Goal: Task Accomplishment & Management: Complete application form

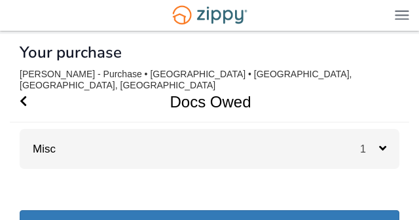
click at [385, 144] on icon at bounding box center [383, 148] width 7 height 12
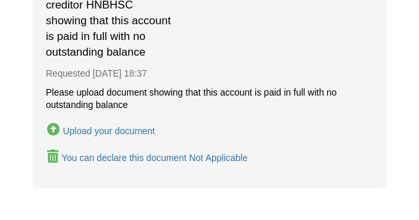
scroll to position [256, 0]
click at [95, 126] on div "Upload your document" at bounding box center [109, 131] width 92 height 10
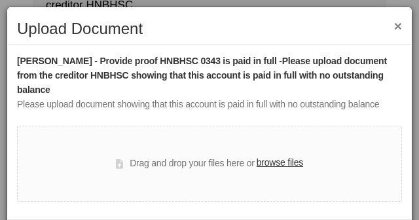
click at [285, 156] on label "browse files" at bounding box center [280, 163] width 47 height 14
click at [0, 0] on input "browse files" at bounding box center [0, 0] width 0 height 0
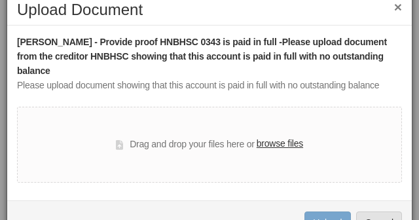
scroll to position [20, 0]
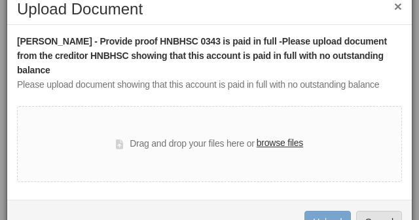
click at [284, 136] on label "browse files" at bounding box center [280, 143] width 47 height 14
click at [0, 0] on input "browse files" at bounding box center [0, 0] width 0 height 0
click at [296, 136] on label "browse files" at bounding box center [280, 143] width 47 height 14
click at [0, 0] on input "browse files" at bounding box center [0, 0] width 0 height 0
click at [279, 136] on label "browse files" at bounding box center [280, 143] width 47 height 14
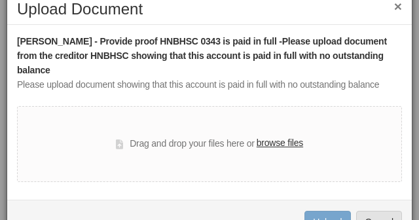
click at [0, 0] on input "browse files" at bounding box center [0, 0] width 0 height 0
click at [279, 136] on label "browse files" at bounding box center [280, 143] width 47 height 14
click at [0, 0] on input "browse files" at bounding box center [0, 0] width 0 height 0
click at [279, 136] on label "browse files" at bounding box center [280, 143] width 47 height 14
click at [0, 0] on input "browse files" at bounding box center [0, 0] width 0 height 0
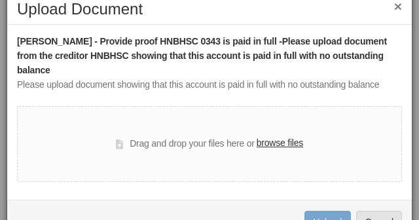
click at [287, 136] on label "browse files" at bounding box center [280, 143] width 47 height 14
click at [0, 0] on input "browse files" at bounding box center [0, 0] width 0 height 0
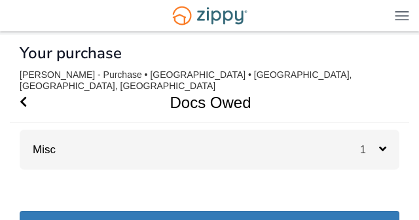
click at [380, 143] on icon at bounding box center [383, 149] width 7 height 12
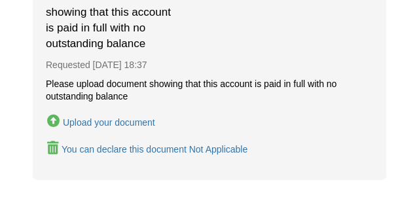
scroll to position [326, 0]
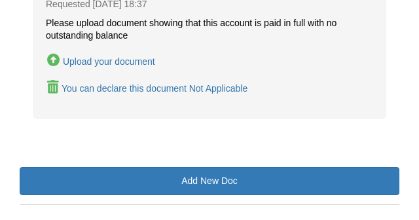
click at [126, 56] on div "Upload your document" at bounding box center [109, 61] width 92 height 10
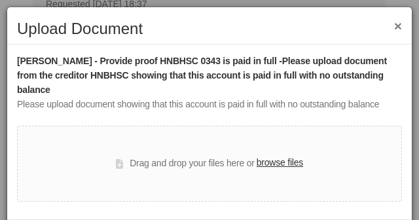
click at [280, 156] on label "browse files" at bounding box center [280, 163] width 47 height 14
click at [0, 0] on input "browse files" at bounding box center [0, 0] width 0 height 0
click at [270, 156] on label "browse files" at bounding box center [280, 163] width 47 height 14
click at [0, 0] on input "browse files" at bounding box center [0, 0] width 0 height 0
click at [290, 156] on label "browse files" at bounding box center [280, 163] width 47 height 14
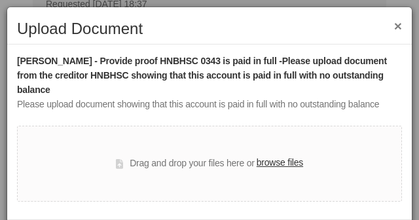
click at [0, 0] on input "browse files" at bounding box center [0, 0] width 0 height 0
click at [273, 156] on label "browse files" at bounding box center [280, 163] width 47 height 14
click at [0, 0] on input "browse files" at bounding box center [0, 0] width 0 height 0
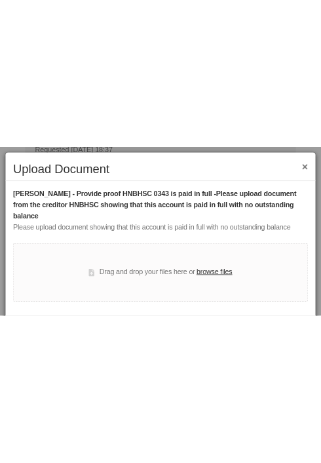
scroll to position [95, 0]
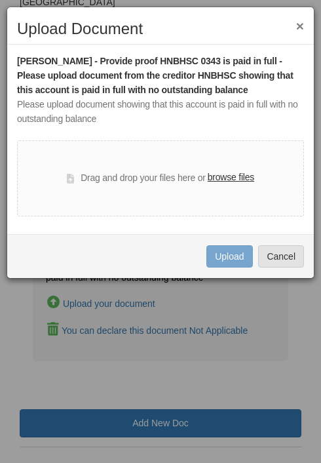
click at [236, 179] on label "browse files" at bounding box center [231, 177] width 47 height 14
click at [0, 0] on input "browse files" at bounding box center [0, 0] width 0 height 0
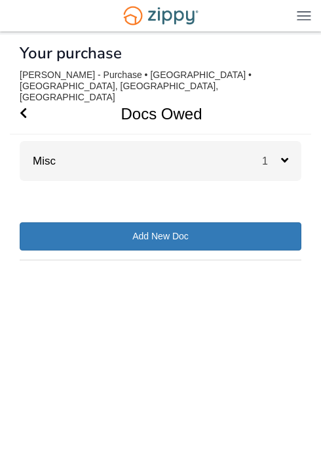
click at [281, 166] on span "1" at bounding box center [271, 160] width 19 height 11
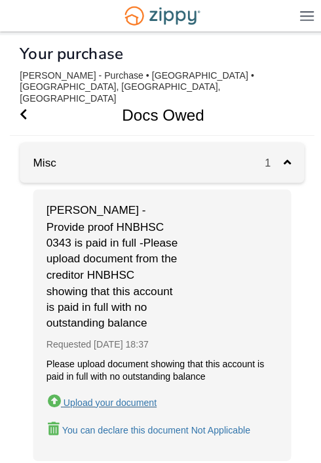
click at [113, 393] on div "Upload your document" at bounding box center [109, 398] width 92 height 10
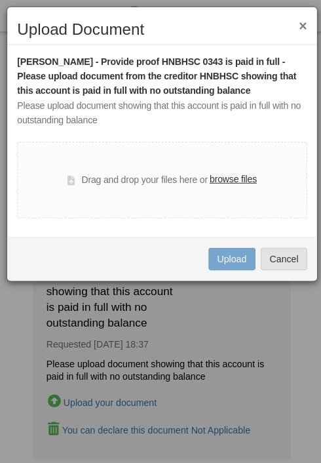
click at [227, 184] on label "browse files" at bounding box center [231, 177] width 47 height 14
click at [222, 180] on label "browse files" at bounding box center [231, 177] width 47 height 14
click at [0, 0] on input "browse files" at bounding box center [0, 0] width 0 height 0
